Goal: Task Accomplishment & Management: Manage account settings

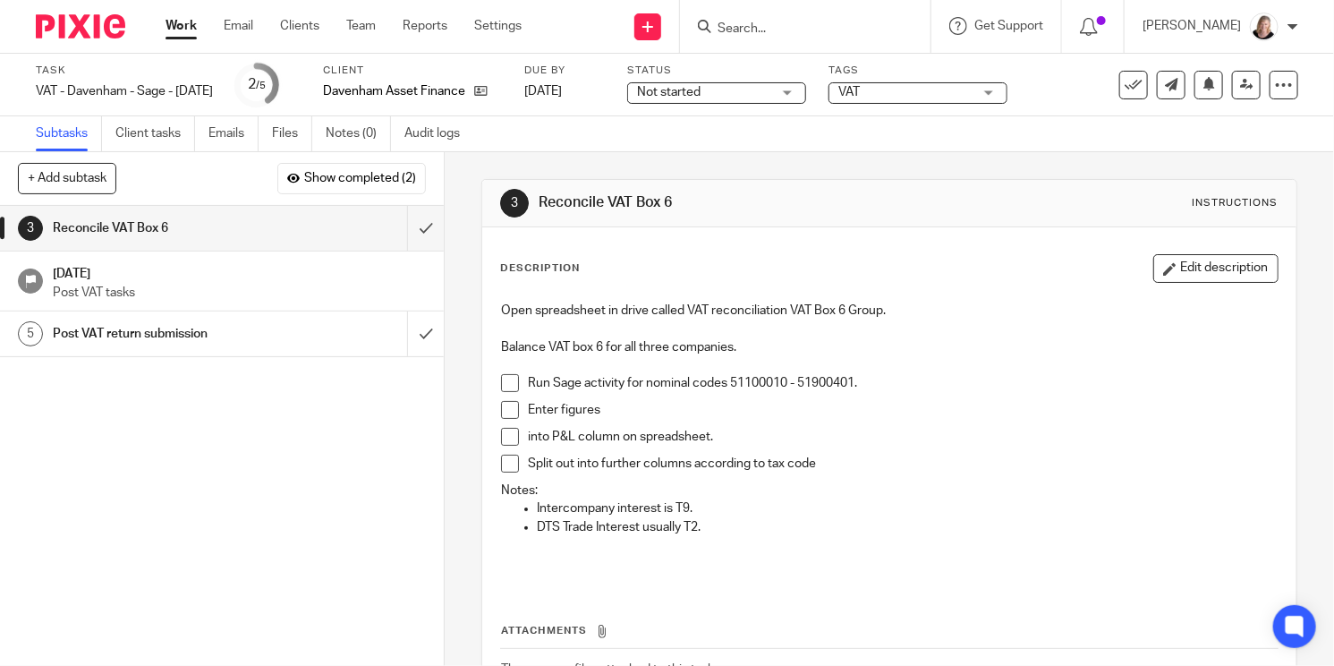
scroll to position [89, 0]
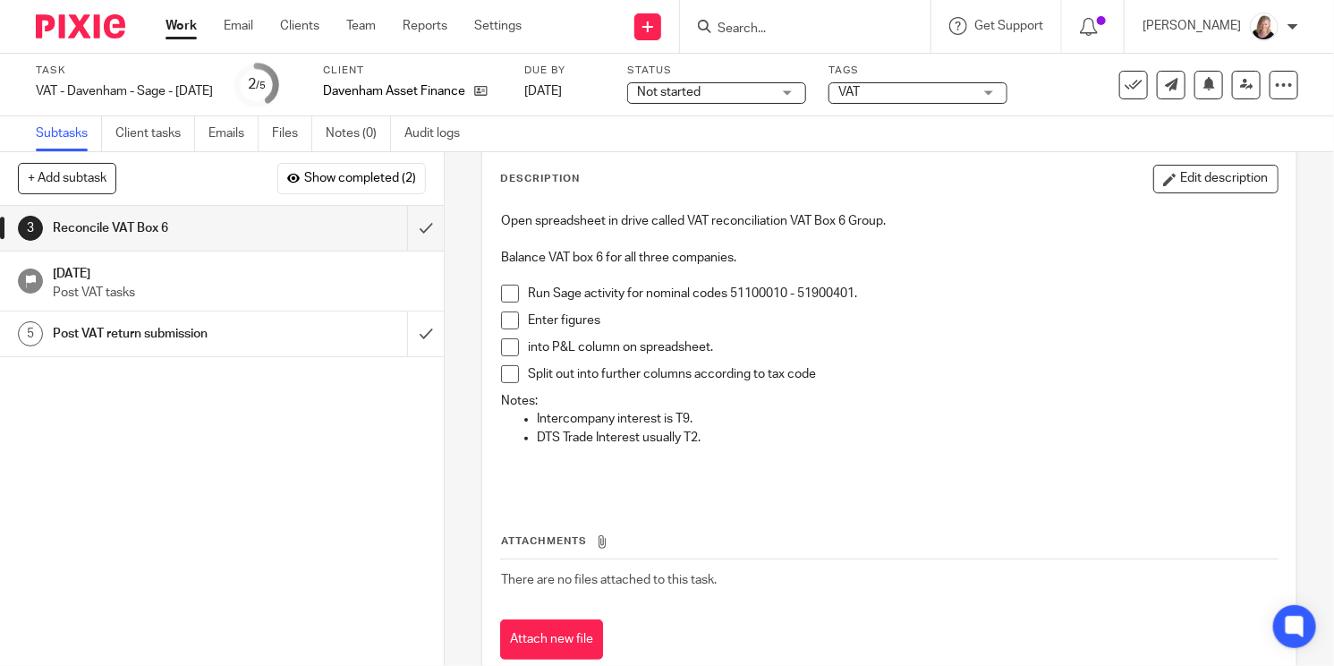
click at [192, 327] on h1 "Post VAT return submission" at bounding box center [165, 333] width 225 height 27
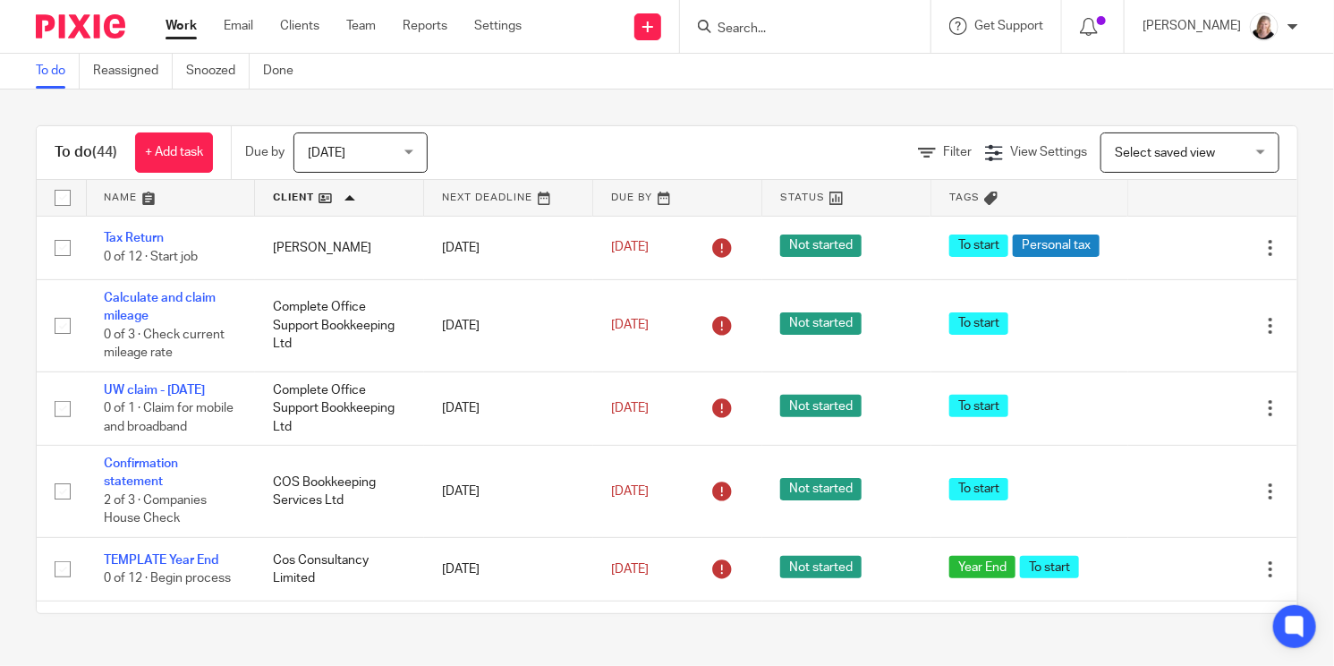
scroll to position [3956, 0]
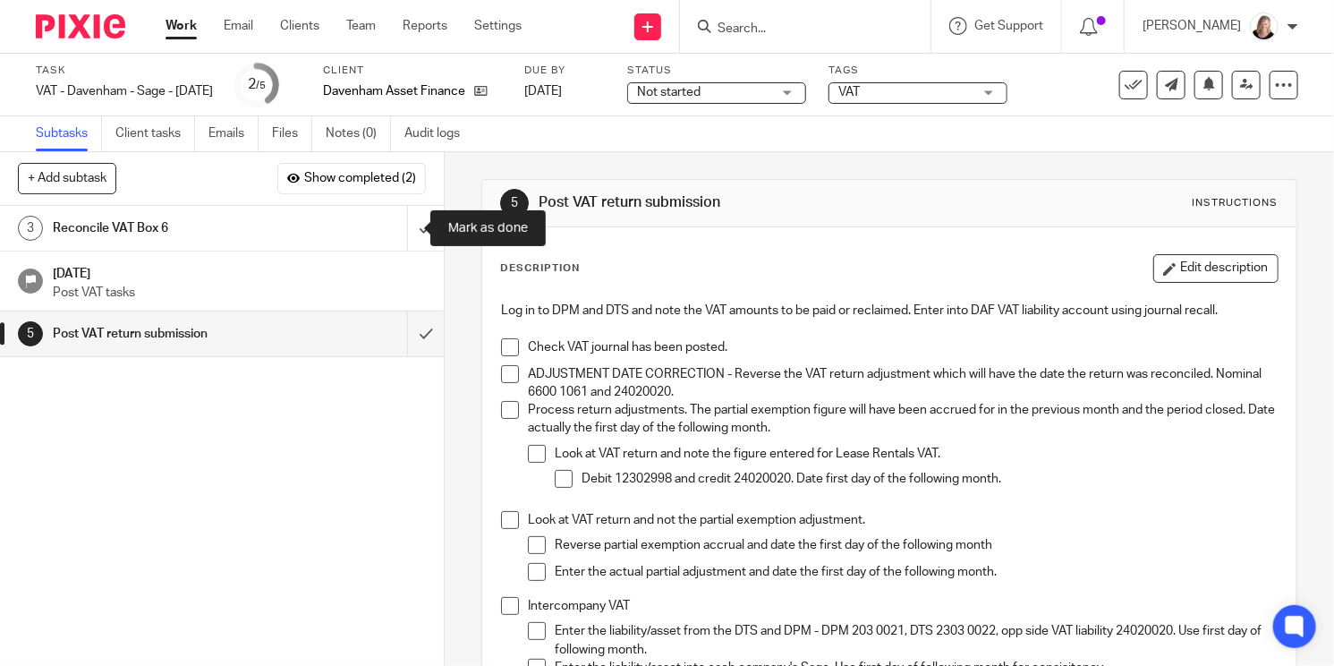
click at [403, 225] on input "submit" at bounding box center [222, 228] width 444 height 45
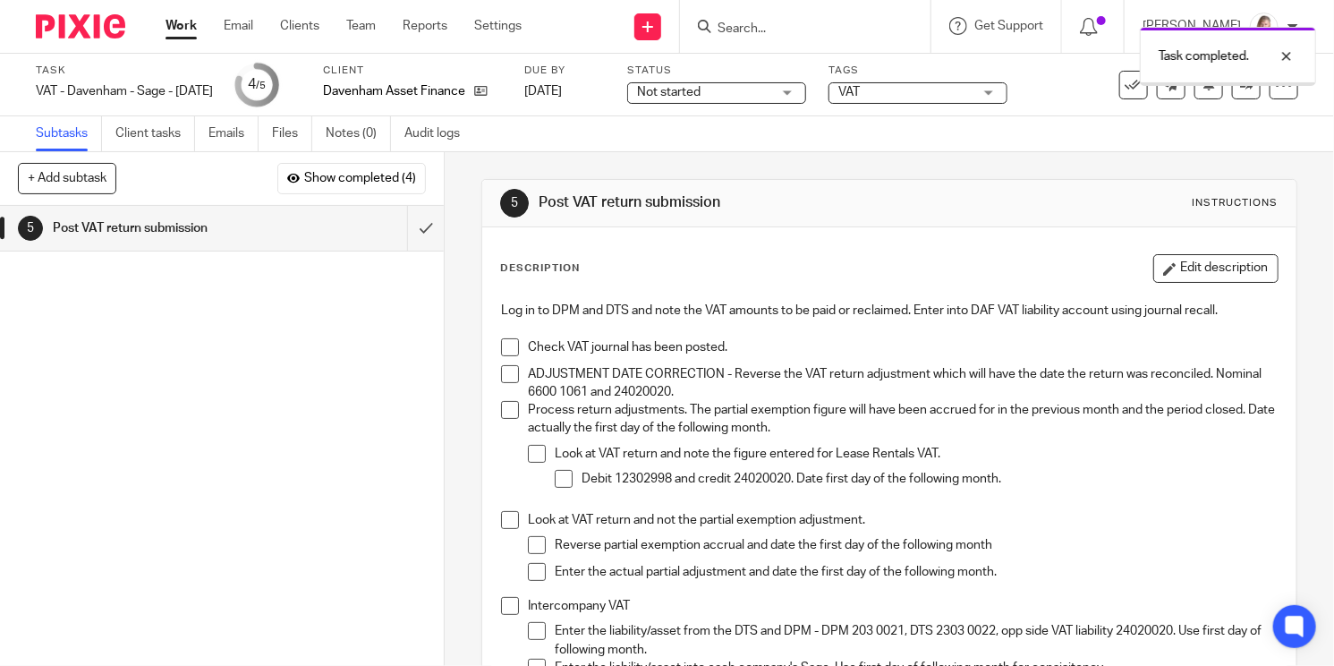
click at [501, 343] on span at bounding box center [510, 347] width 18 height 18
click at [505, 369] on span at bounding box center [510, 374] width 18 height 18
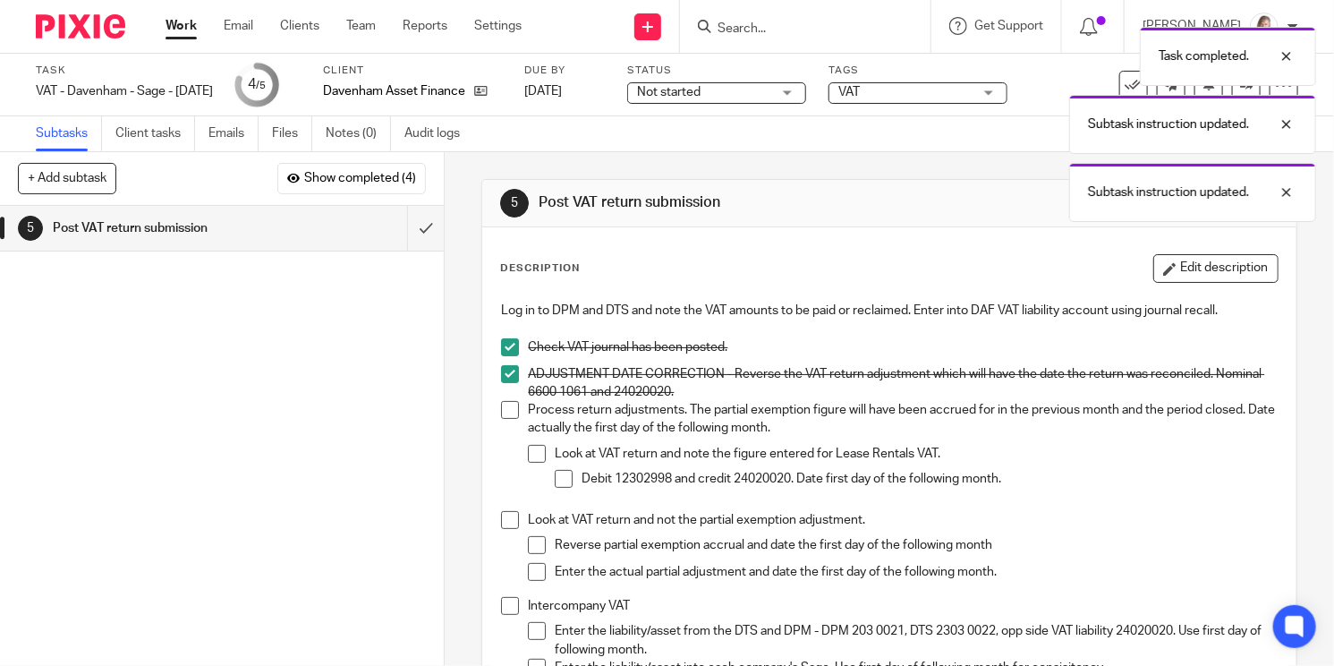
click at [503, 414] on span at bounding box center [510, 410] width 18 height 18
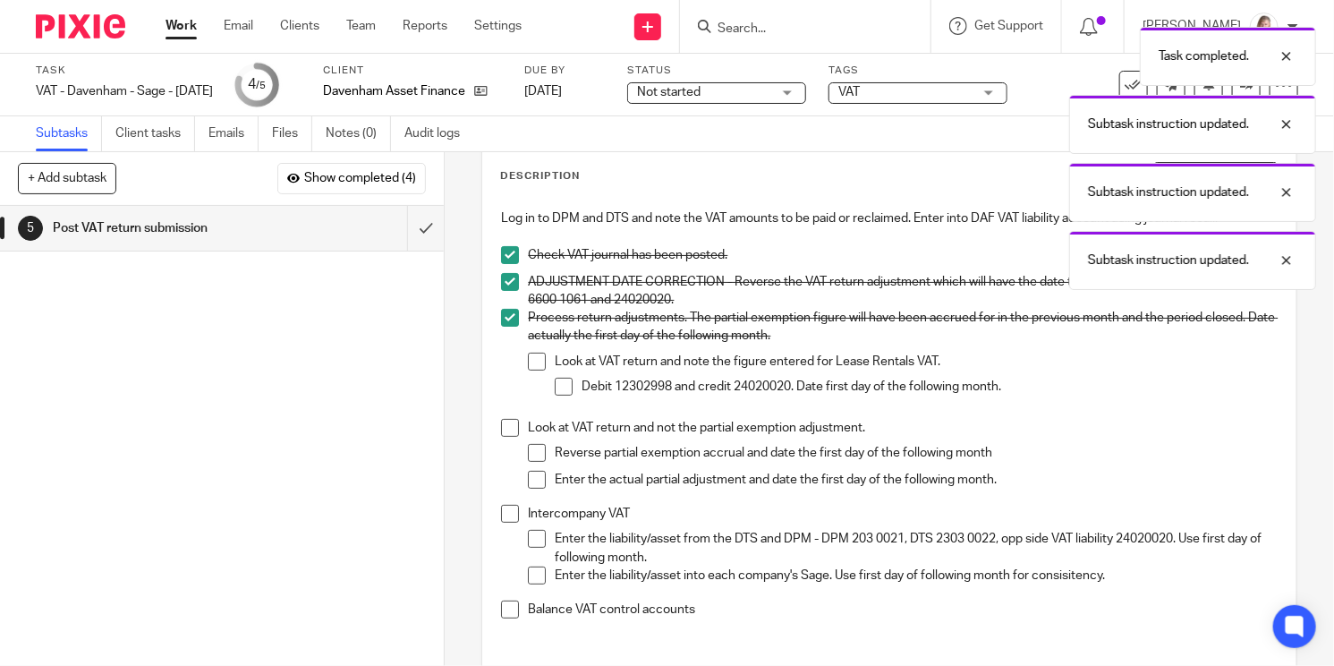
scroll to position [224, 0]
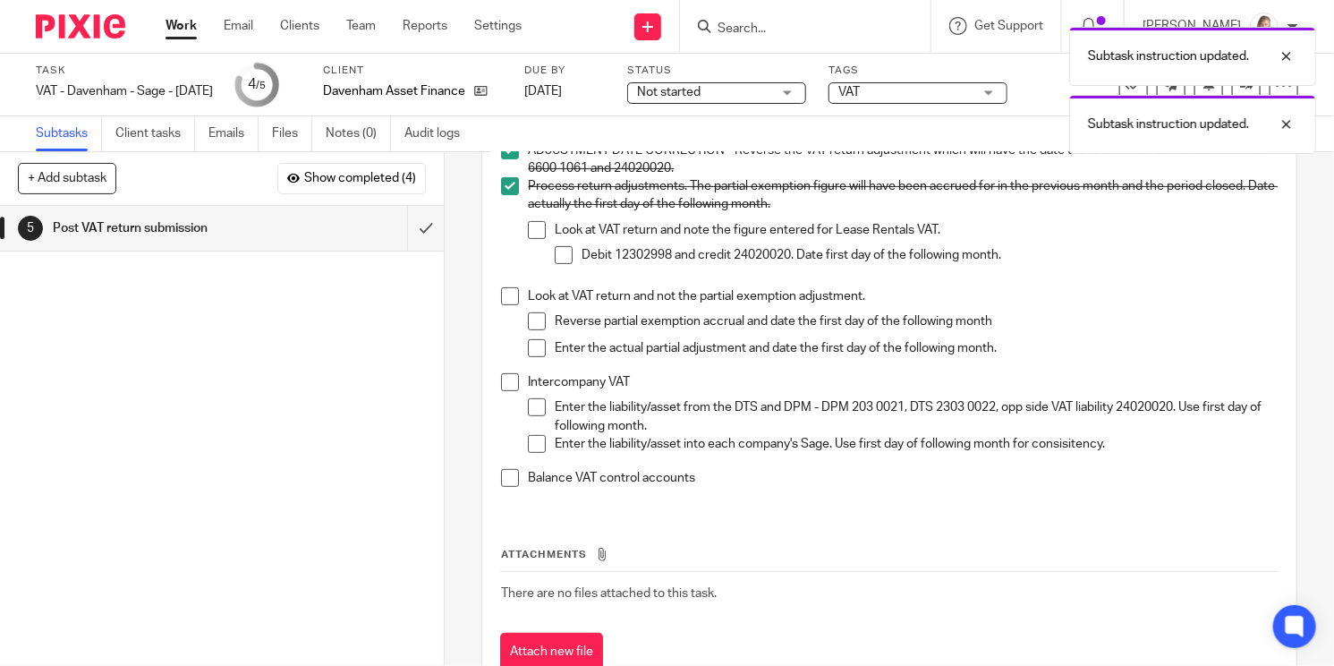
click at [505, 294] on span at bounding box center [510, 296] width 18 height 18
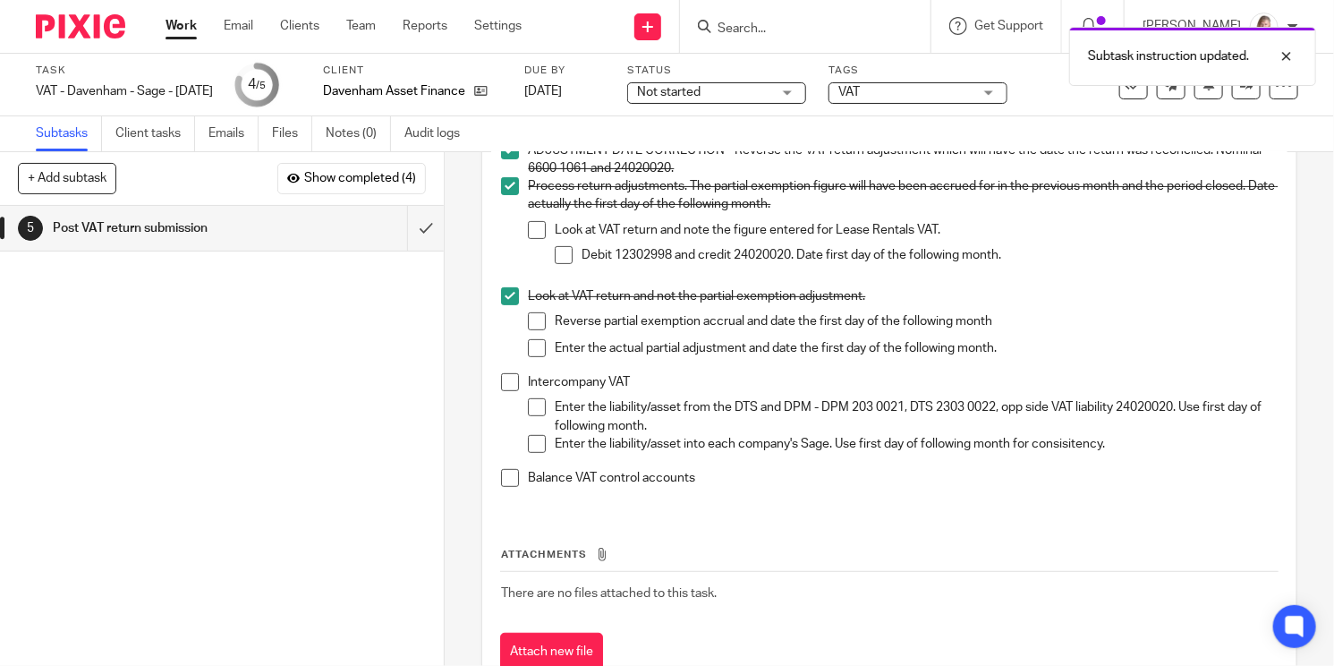
scroll to position [284, 0]
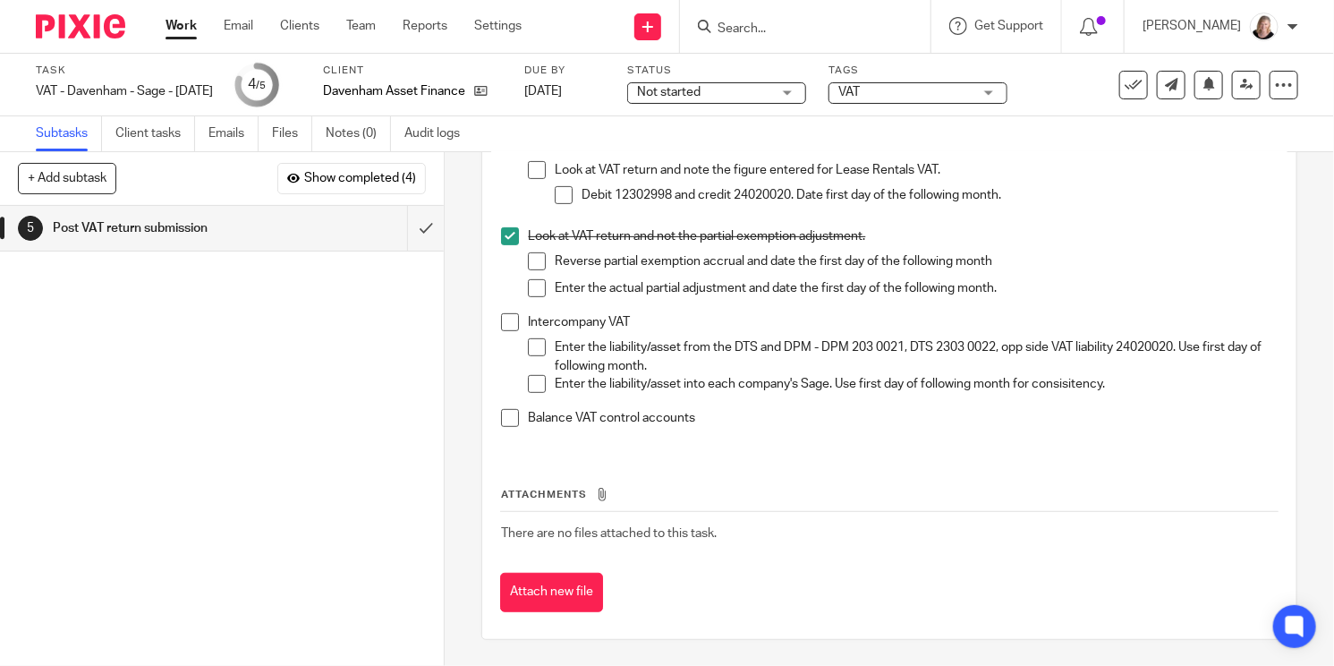
click at [505, 420] on span at bounding box center [510, 418] width 18 height 18
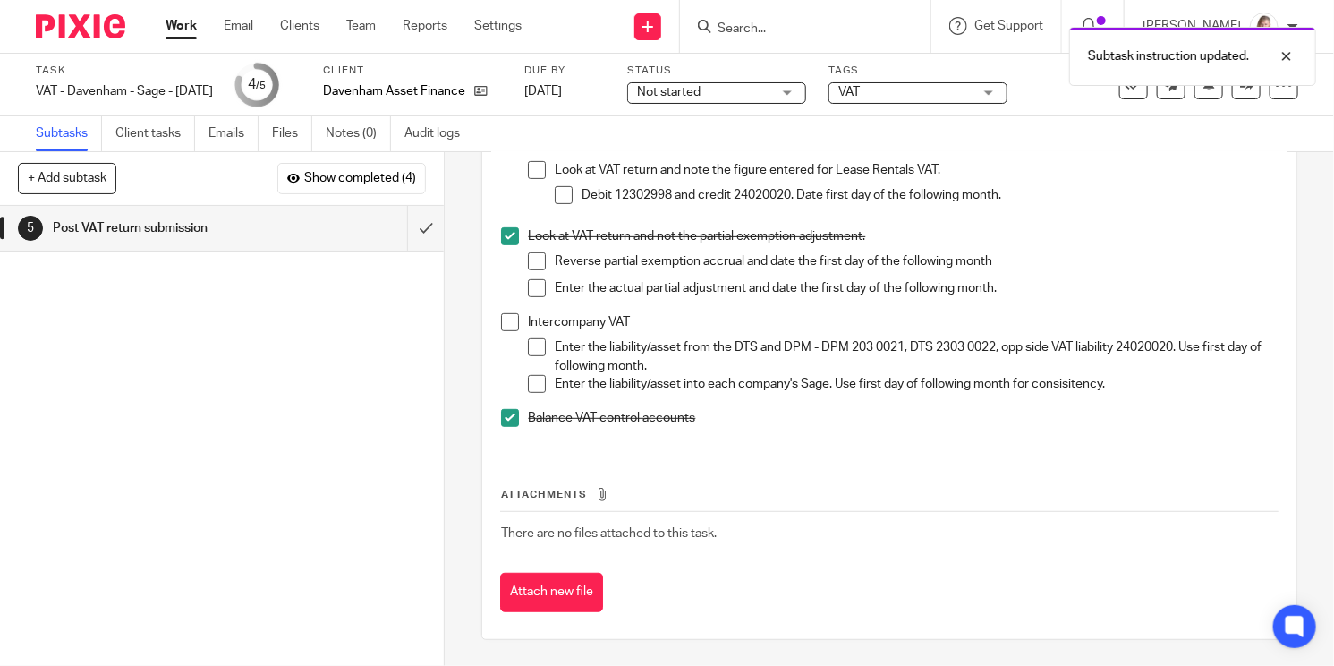
click at [503, 321] on span at bounding box center [510, 322] width 18 height 18
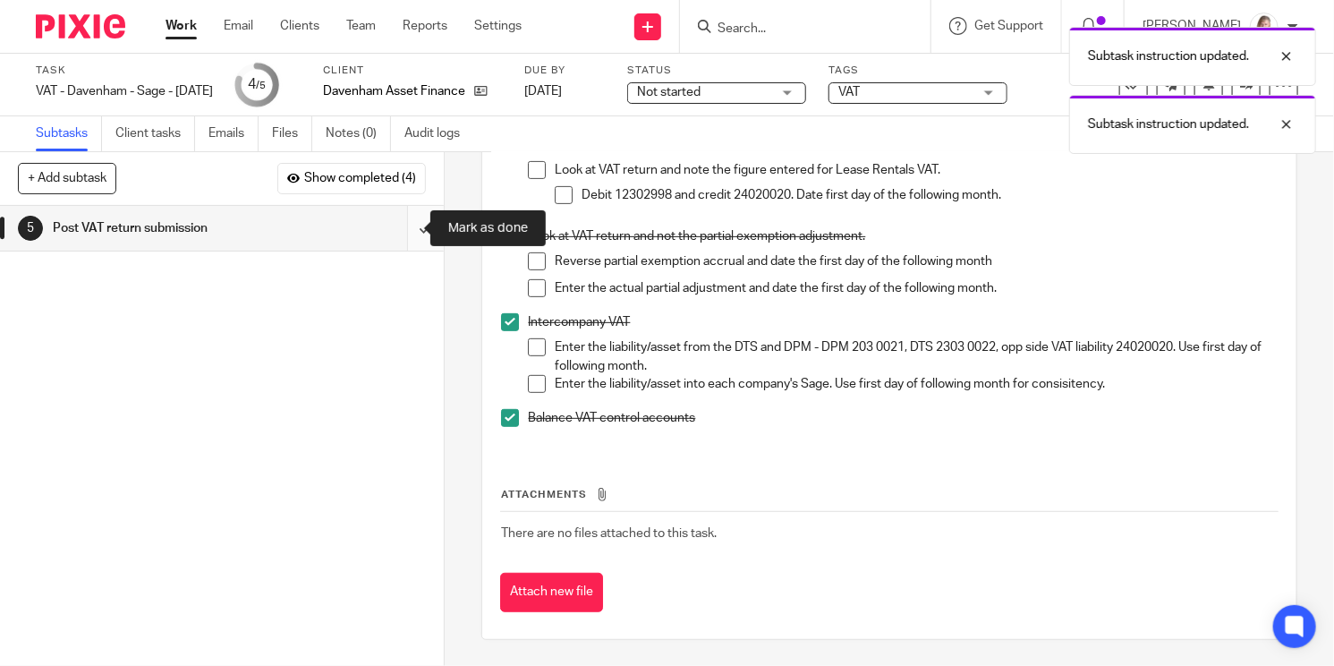
click at [405, 227] on input "submit" at bounding box center [222, 228] width 444 height 45
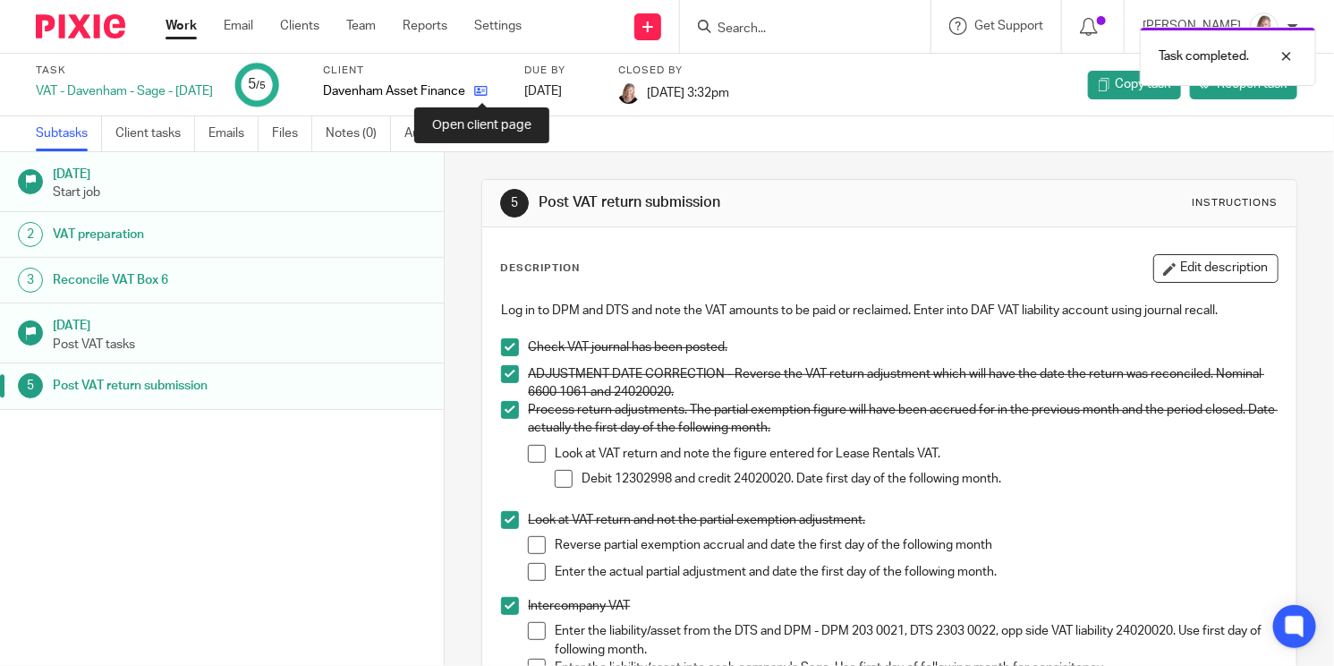
click at [484, 89] on icon at bounding box center [480, 90] width 13 height 13
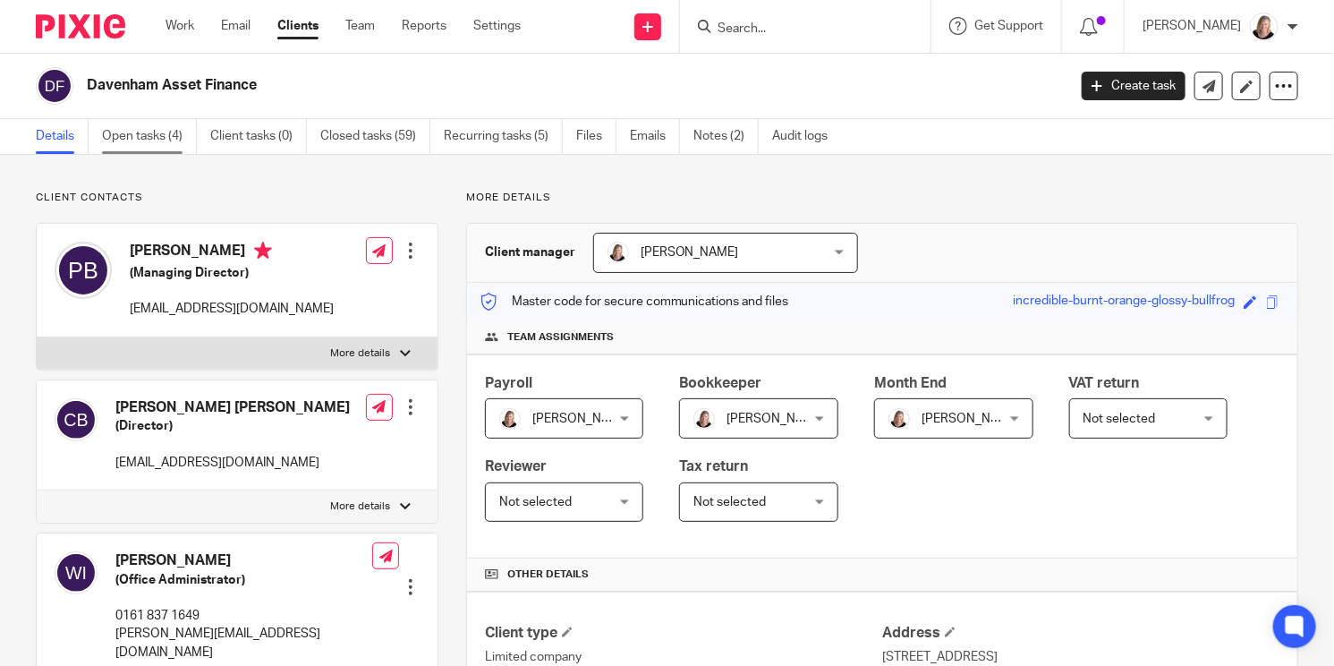
click at [155, 141] on link "Open tasks (4)" at bounding box center [149, 136] width 95 height 35
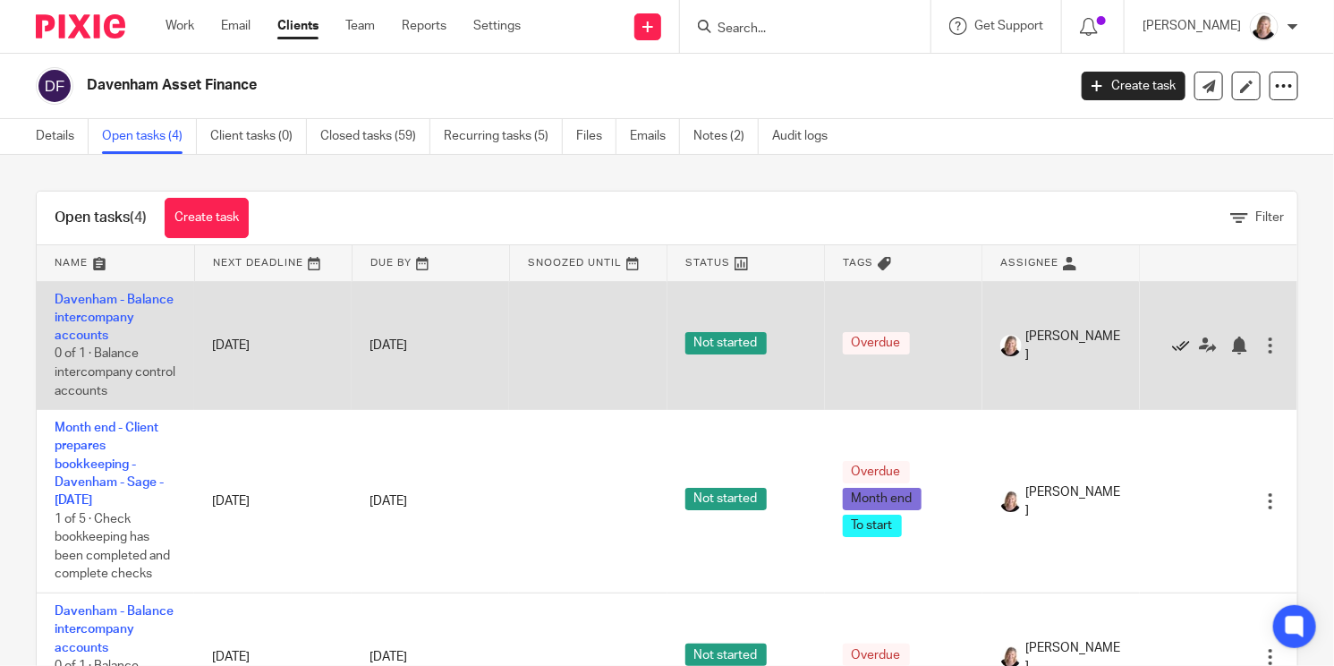
click at [1172, 342] on icon at bounding box center [1181, 345] width 18 height 18
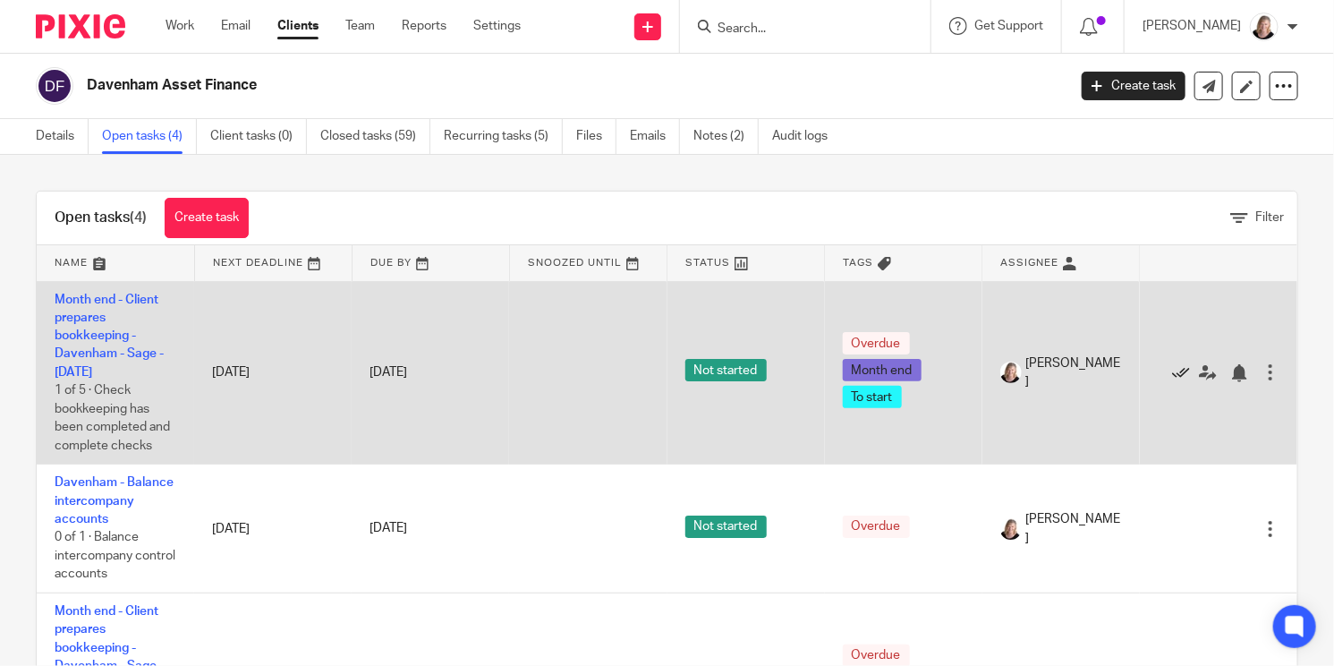
click at [1172, 373] on icon at bounding box center [1181, 373] width 18 height 18
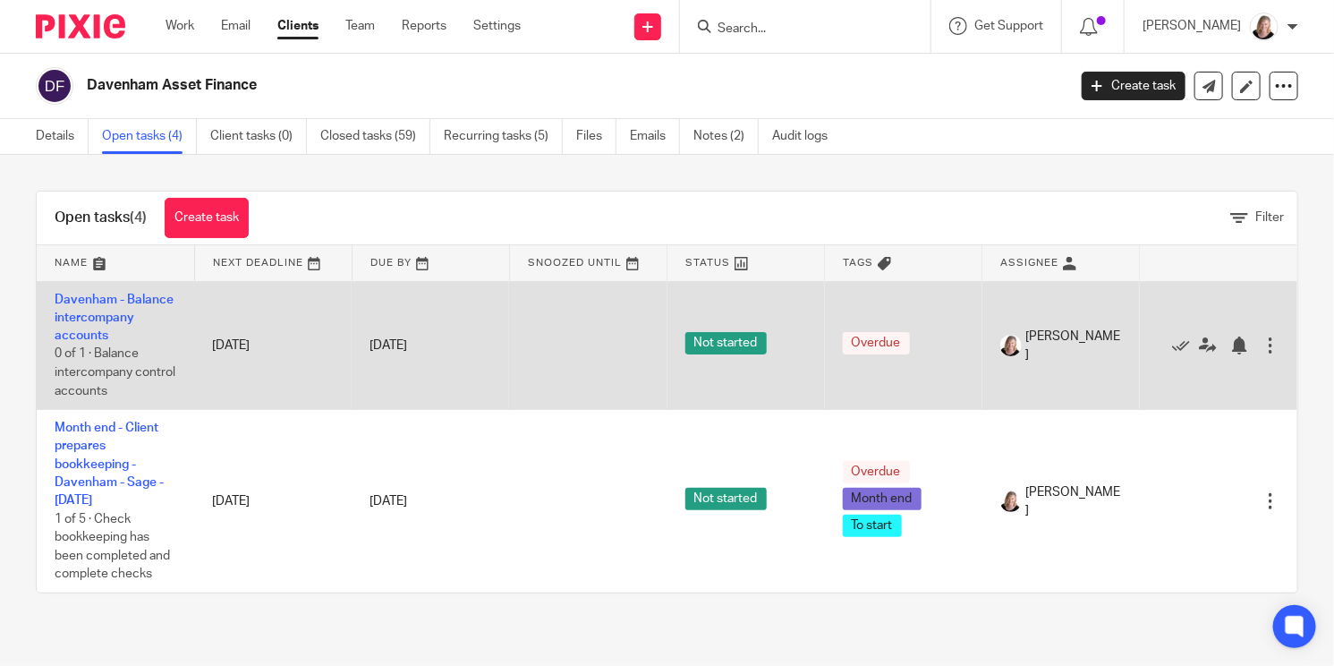
drag, startPoint x: 1174, startPoint y: 342, endPoint x: 1157, endPoint y: 342, distance: 17.0
click at [1174, 342] on icon at bounding box center [1181, 345] width 18 height 18
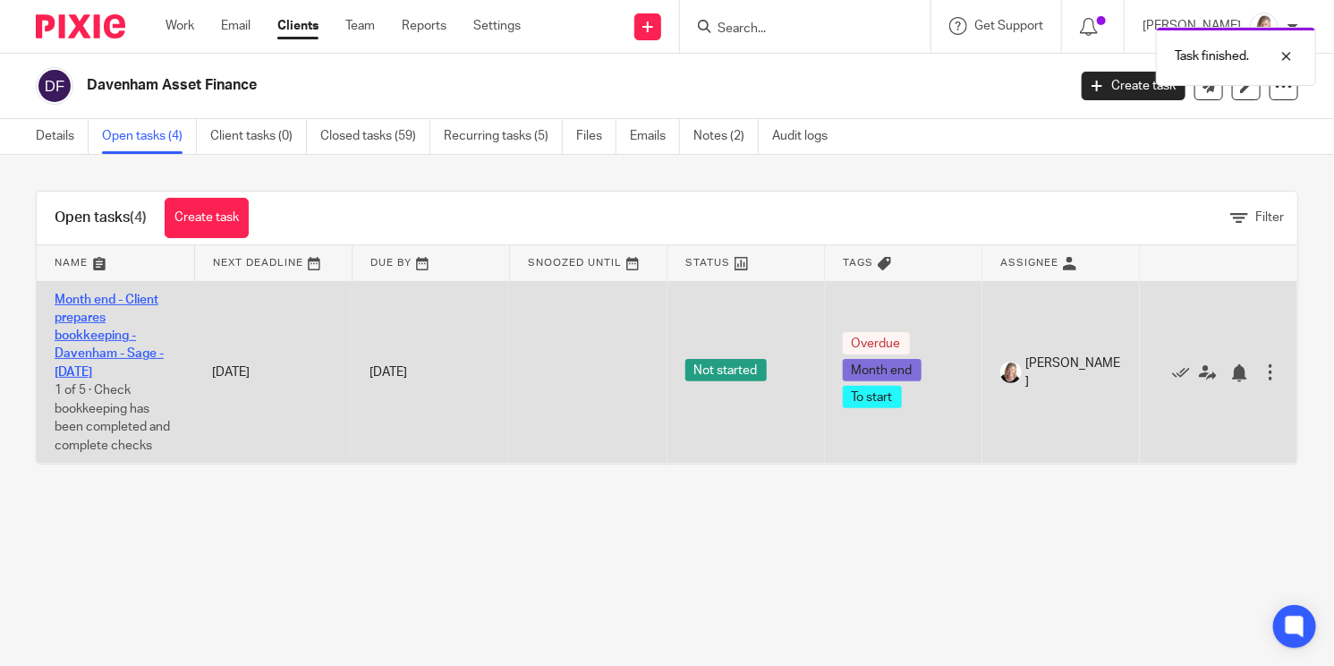
click at [108, 331] on link "Month end - Client prepares bookkeeping - Davenham - Sage - [DATE]" at bounding box center [109, 335] width 109 height 85
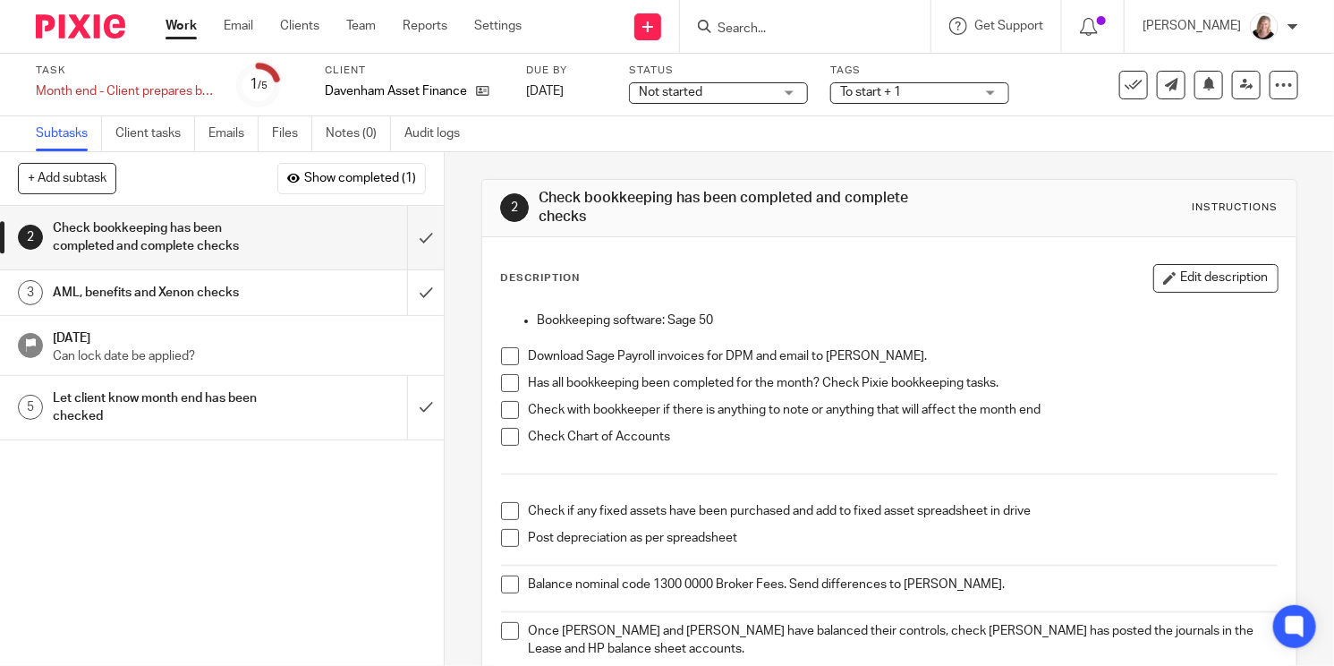
click at [503, 352] on span at bounding box center [510, 356] width 18 height 18
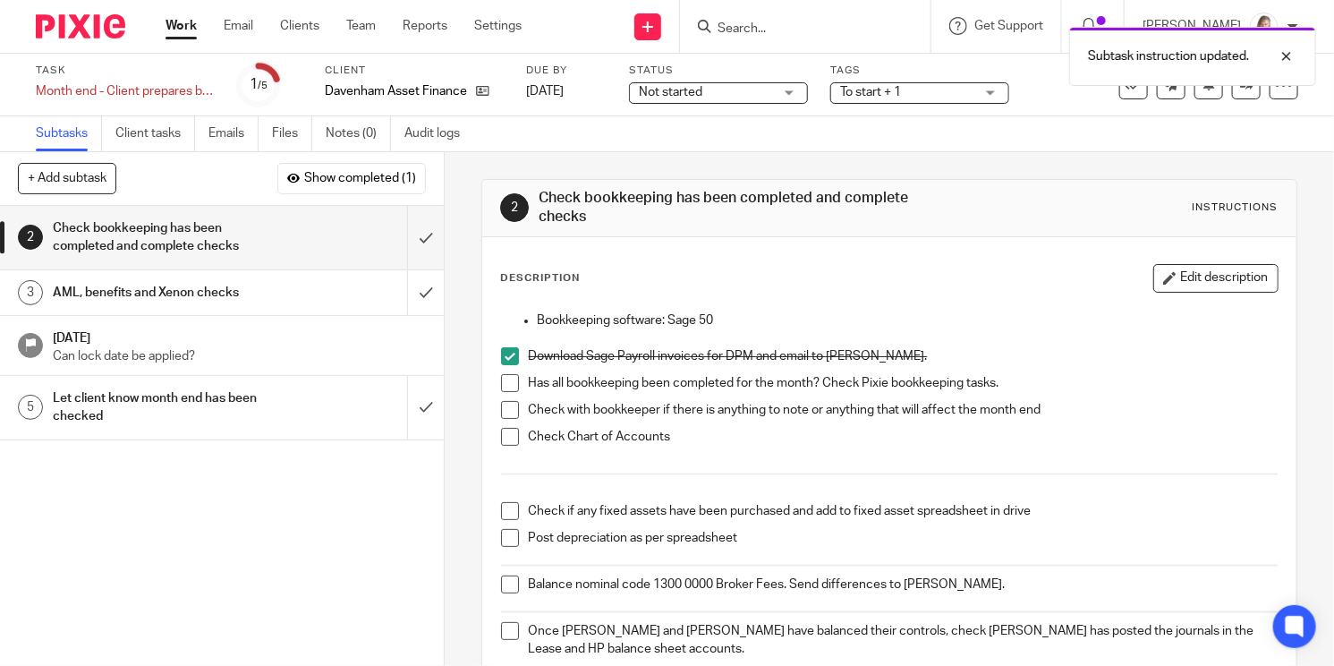
click at [503, 379] on span at bounding box center [510, 383] width 18 height 18
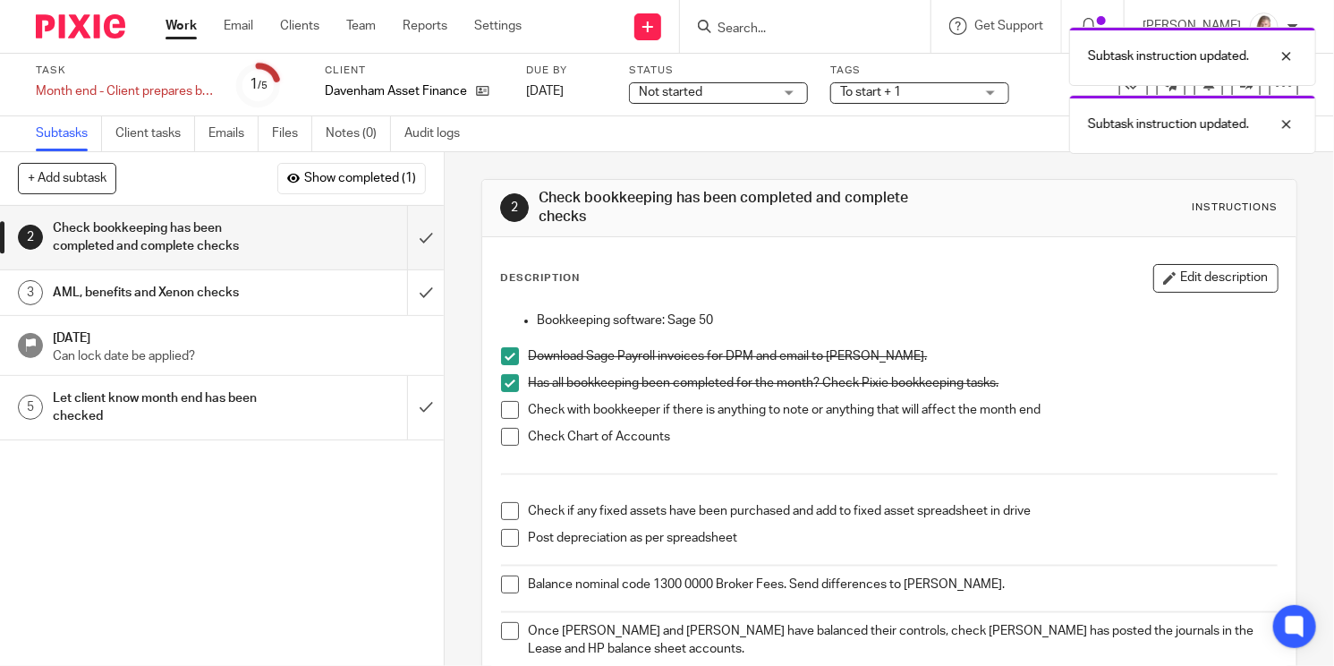
click at [503, 403] on span at bounding box center [510, 410] width 18 height 18
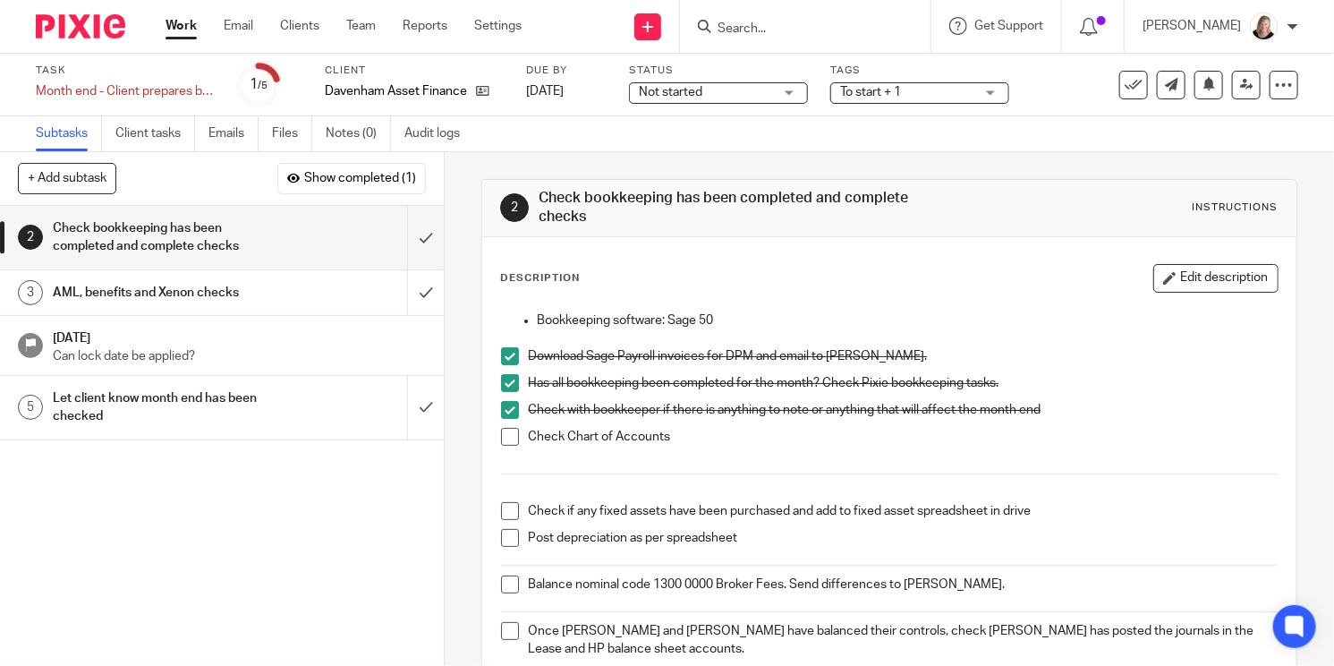
click at [505, 440] on span at bounding box center [510, 437] width 18 height 18
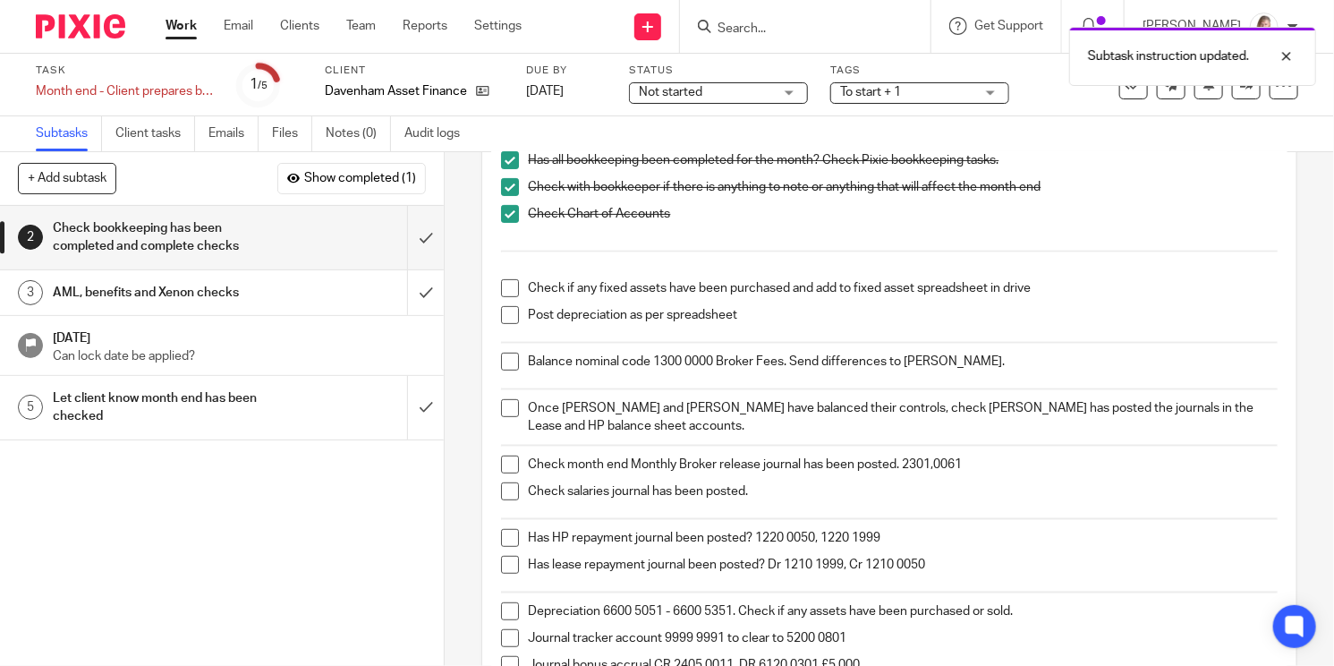
scroll to position [224, 0]
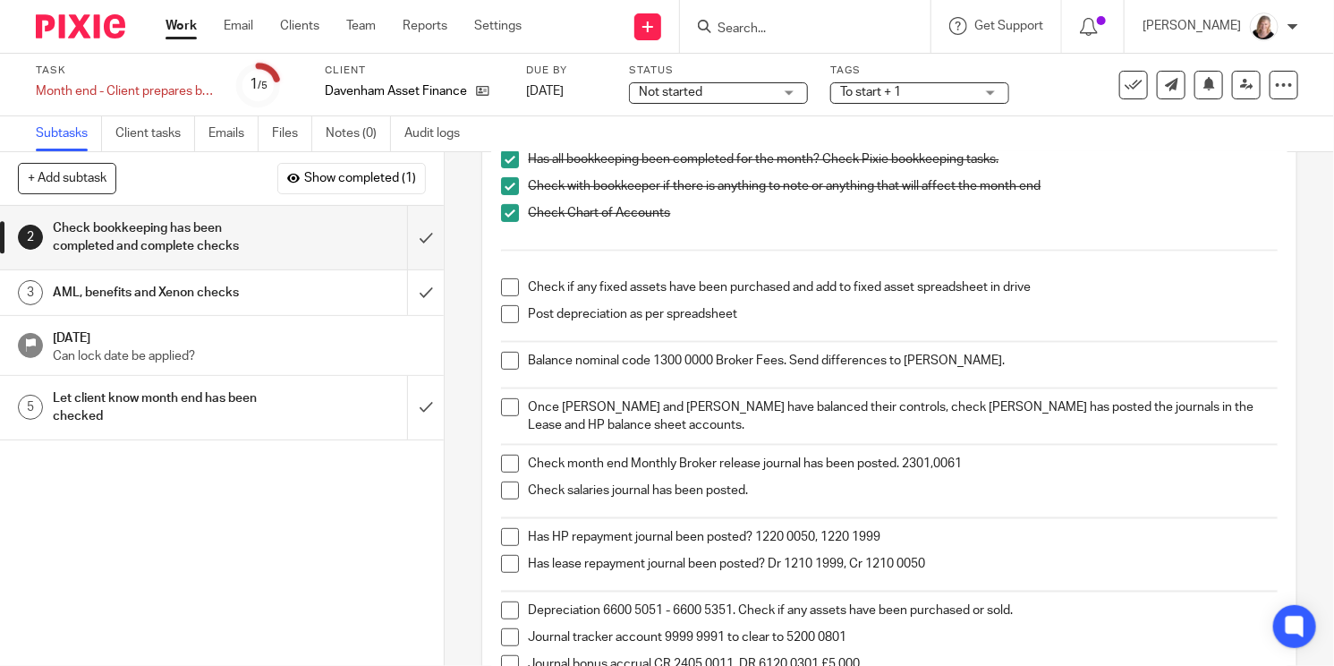
drag, startPoint x: 505, startPoint y: 312, endPoint x: 505, endPoint y: 302, distance: 9.8
click at [505, 312] on span at bounding box center [510, 314] width 18 height 18
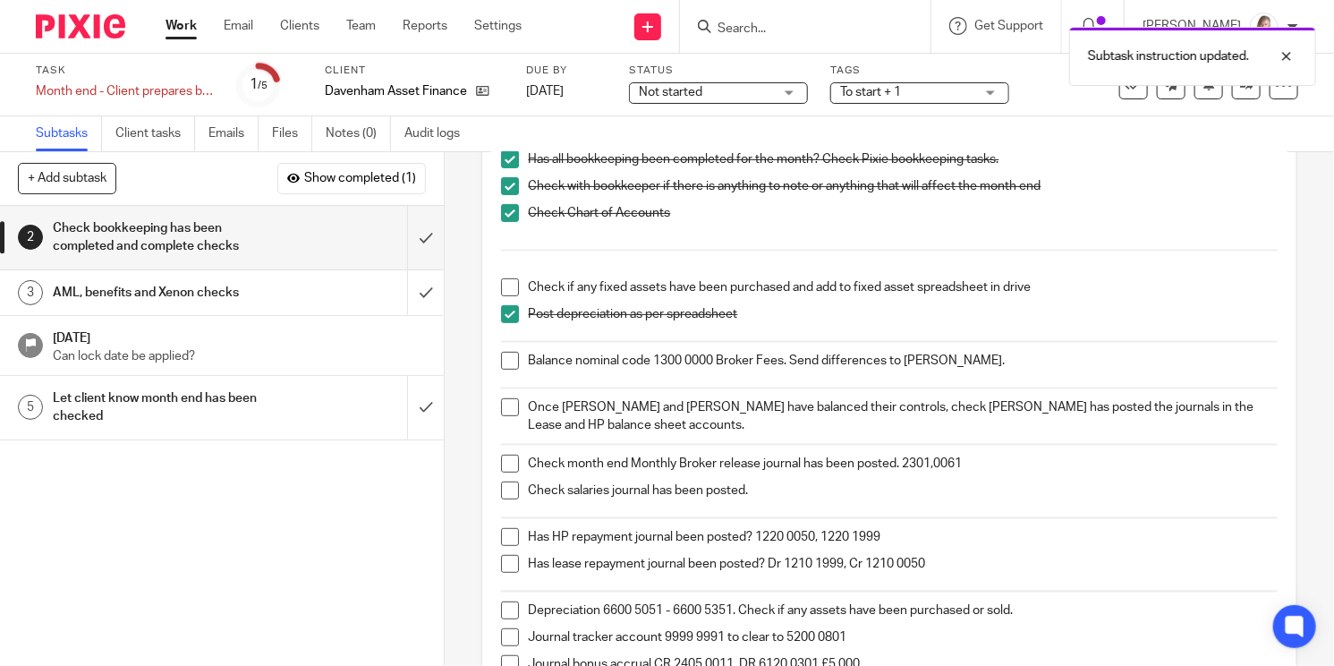
click at [505, 284] on span at bounding box center [510, 287] width 18 height 18
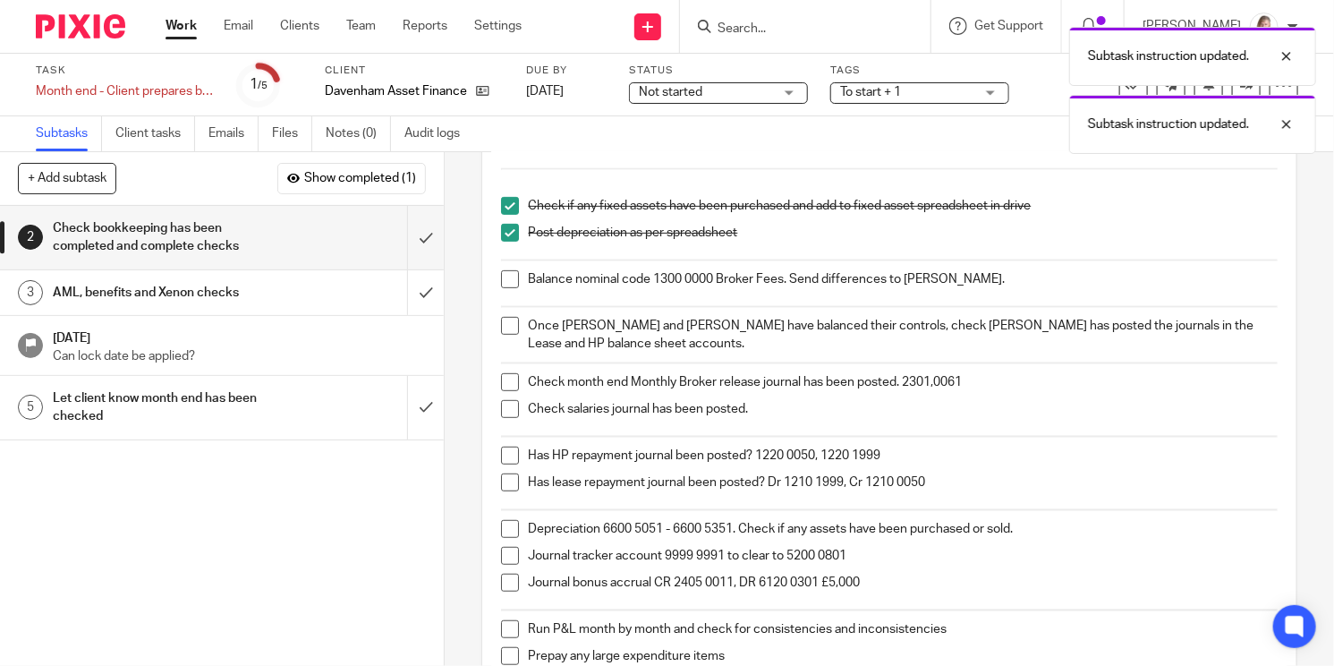
scroll to position [335, 0]
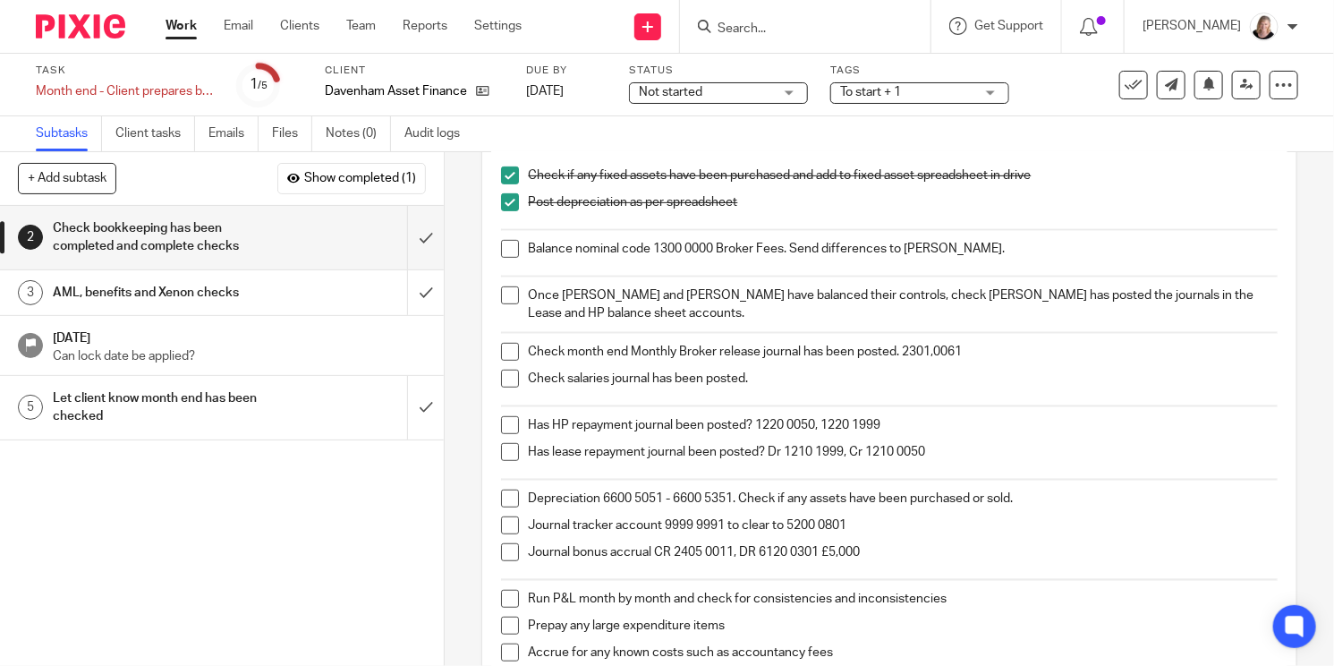
click at [503, 372] on span at bounding box center [510, 378] width 18 height 18
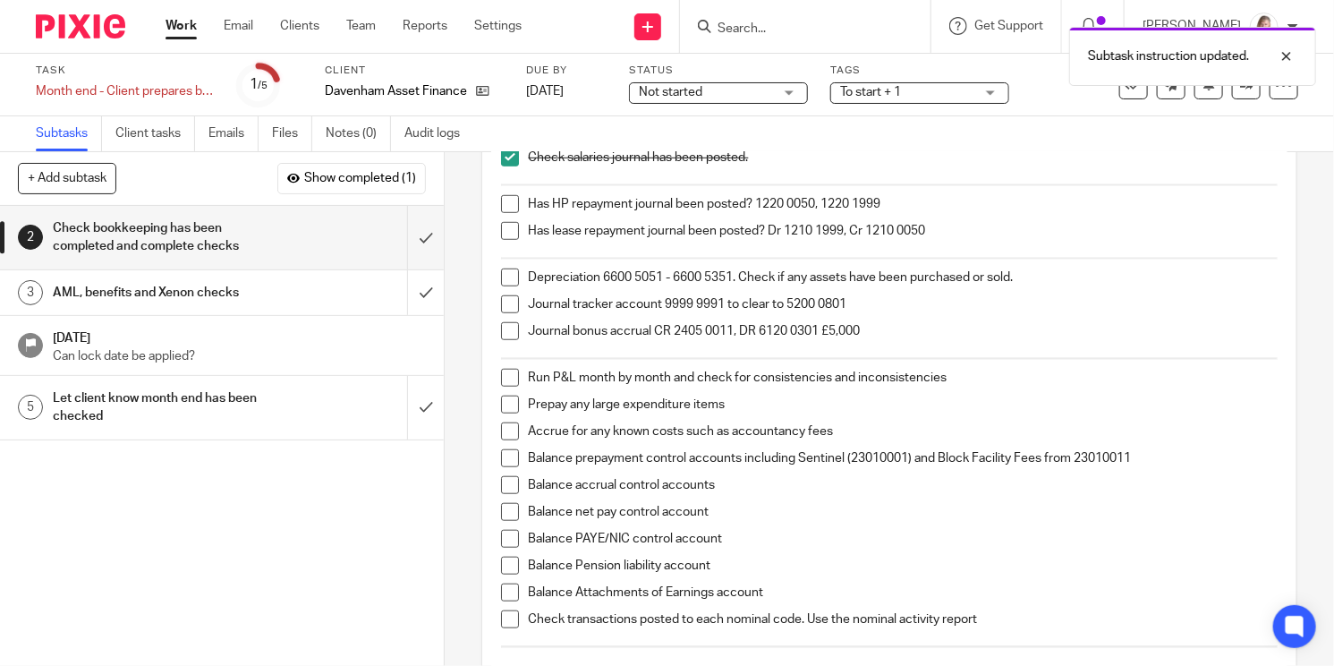
scroll to position [559, 0]
click at [501, 269] on span at bounding box center [510, 275] width 18 height 18
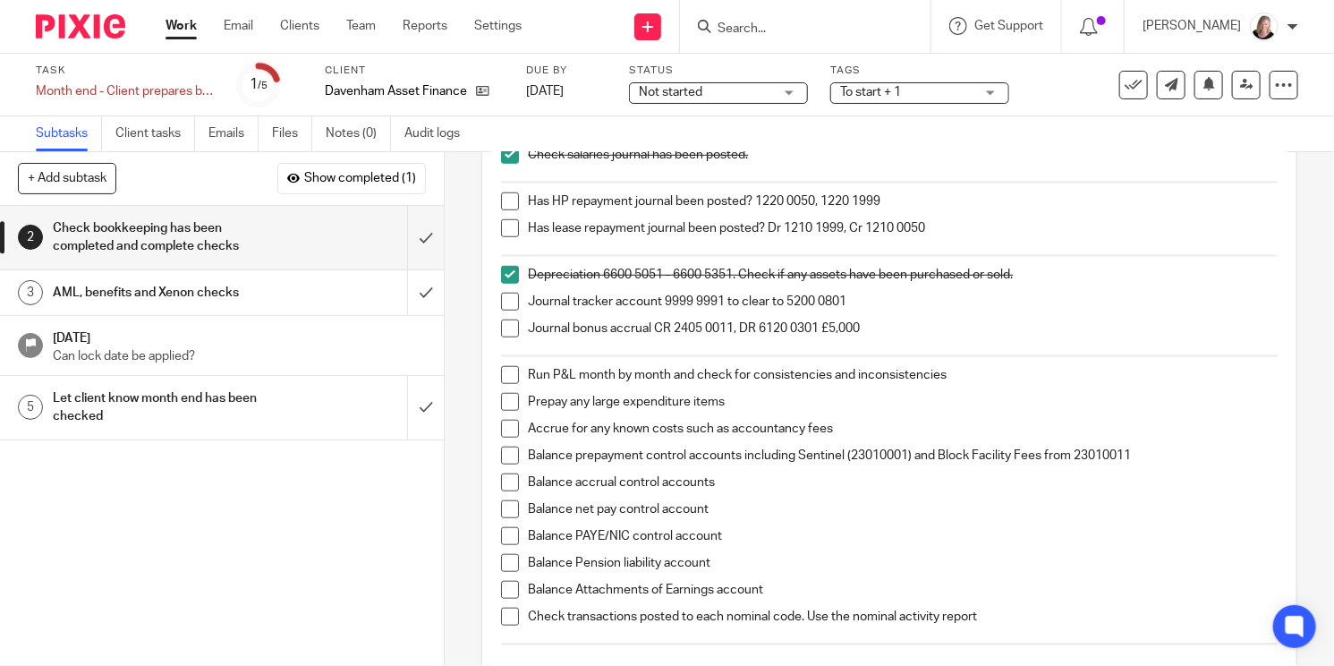
click at [507, 324] on span at bounding box center [510, 328] width 18 height 18
click at [507, 295] on span at bounding box center [510, 302] width 18 height 18
click at [1292, 30] on div at bounding box center [1292, 26] width 11 height 11
click at [1235, 121] on li "Logout" at bounding box center [1229, 125] width 118 height 26
